Goal: Transaction & Acquisition: Purchase product/service

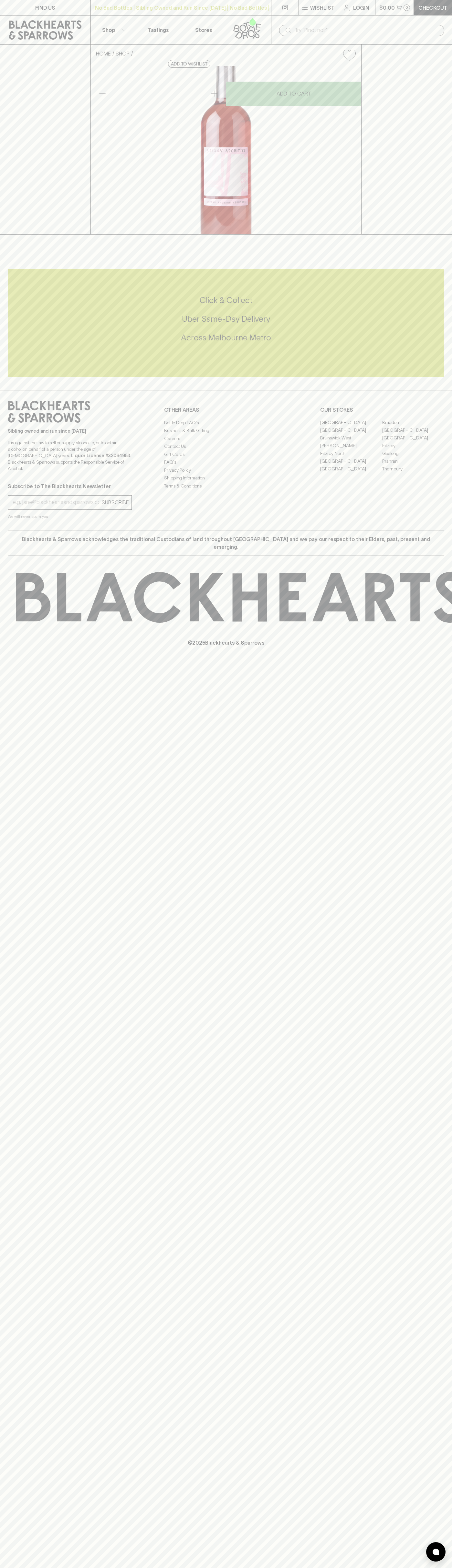
click at [108, 22] on button "Shop" at bounding box center [113, 29] width 45 height 29
click at [442, 217] on div at bounding box center [226, 784] width 452 height 1568
click at [369, 1567] on html "FIND US | No Bad Bottles | Sibling Owned and Run Since 2006 | No Bad Bottles | …" at bounding box center [226, 784] width 452 height 1568
click at [9, 330] on div at bounding box center [226, 784] width 452 height 1568
